Goal: Information Seeking & Learning: Learn about a topic

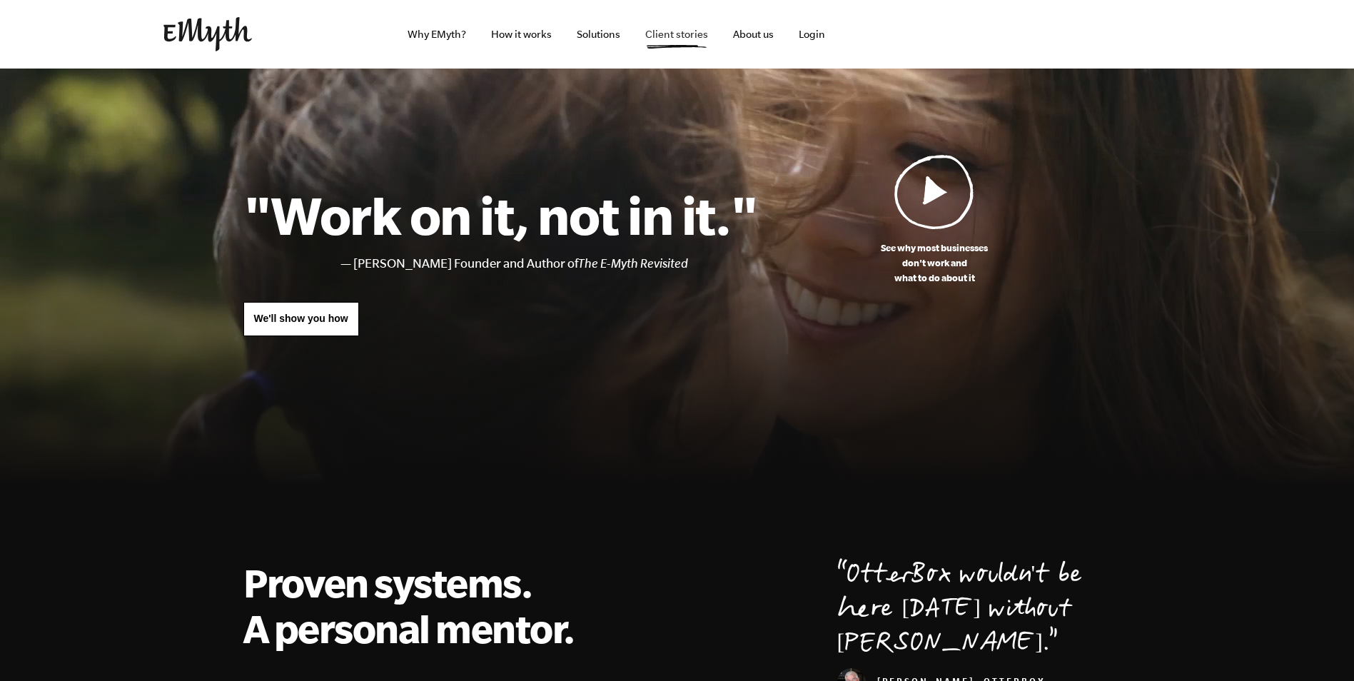
click at [662, 27] on link "Client stories" at bounding box center [677, 34] width 86 height 69
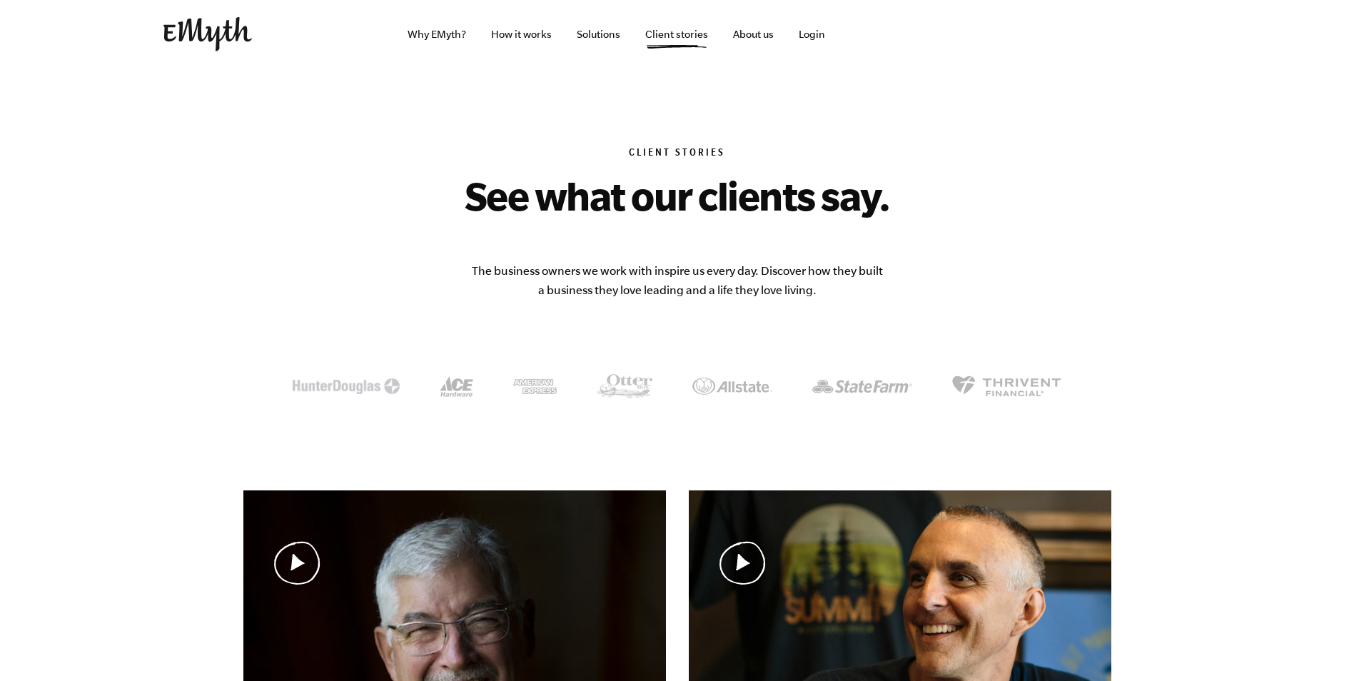
click at [660, 193] on h2 "See what our clients say." at bounding box center [677, 196] width 608 height 46
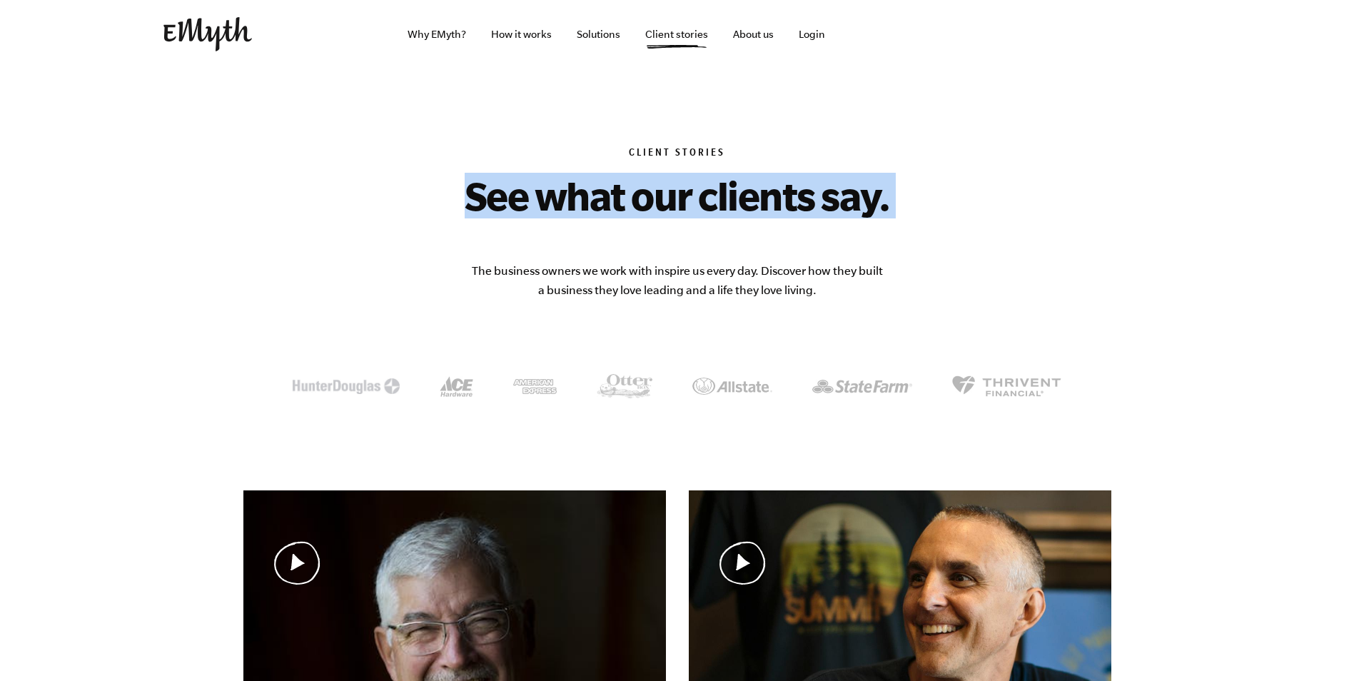
click at [660, 193] on h2 "See what our clients say." at bounding box center [677, 196] width 608 height 46
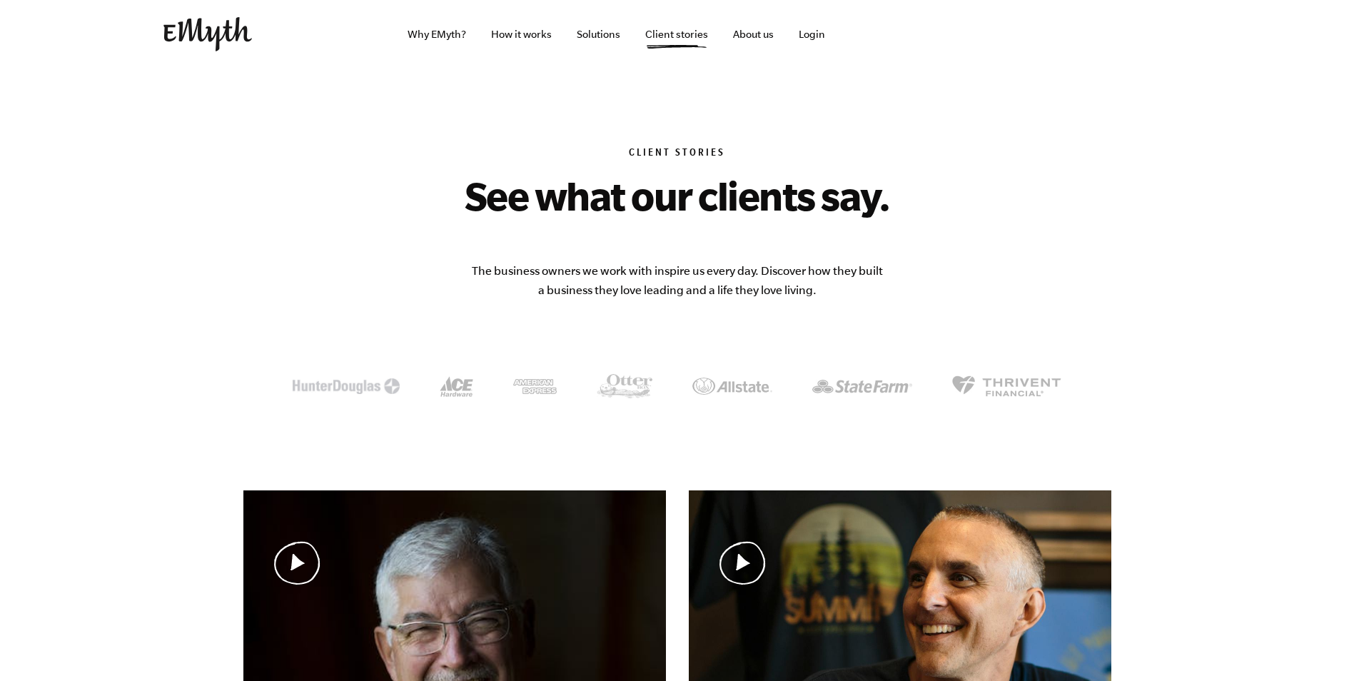
click at [1152, 131] on body "Why EMyth? Solutions How It Works Client Stories About Us Free Resources Why EM…" at bounding box center [677, 340] width 1354 height 681
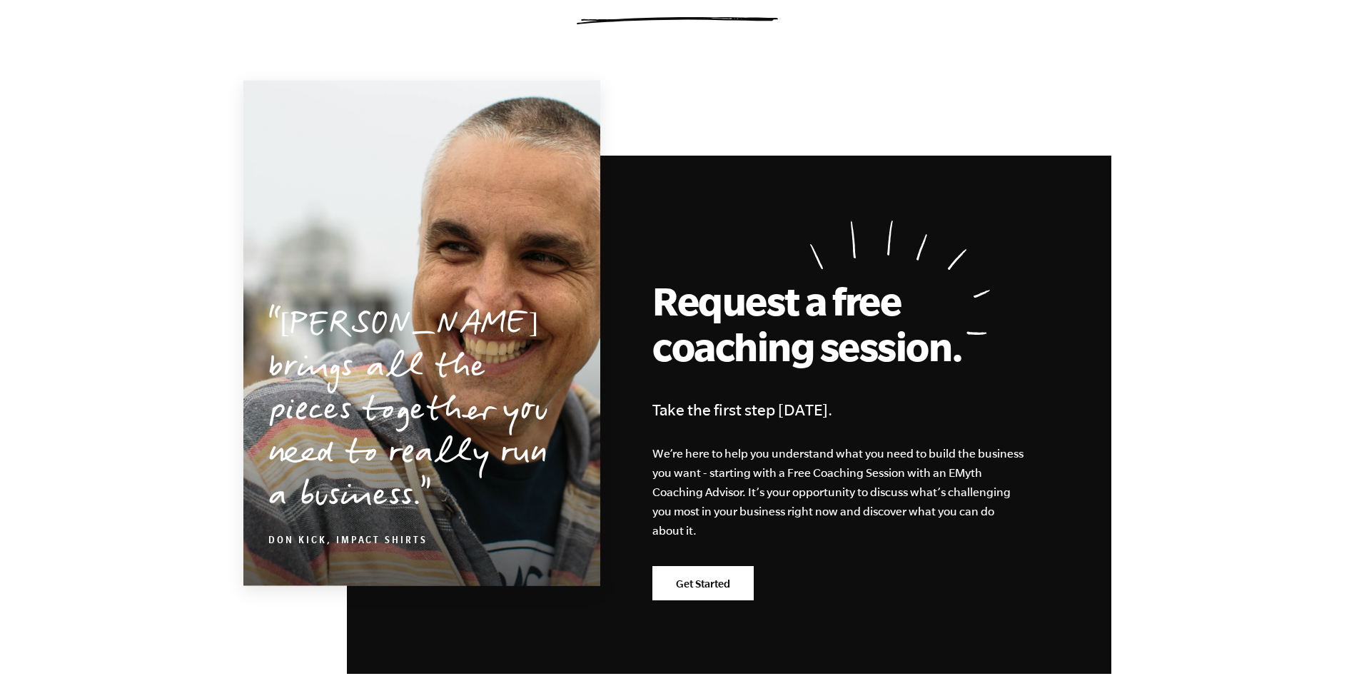
scroll to position [1354, 0]
